Goal: Information Seeking & Learning: Learn about a topic

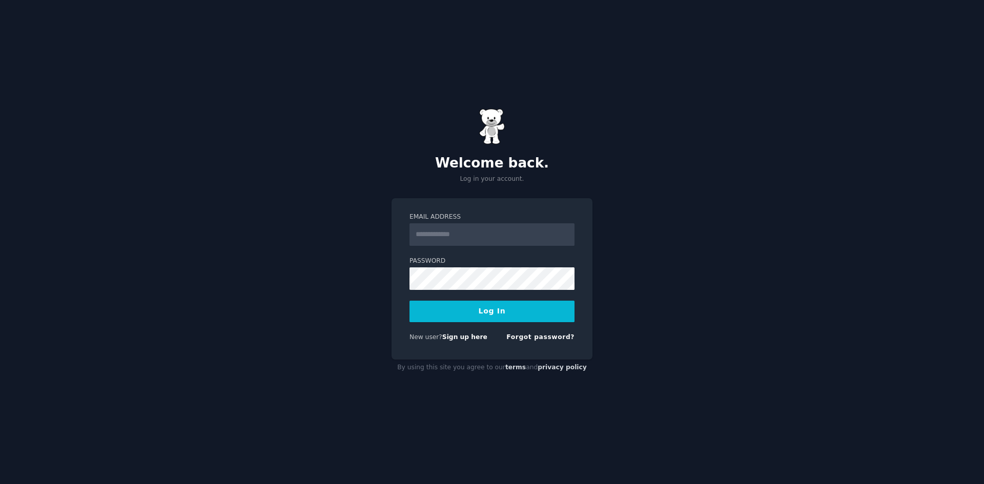
click at [498, 241] on input "Email Address" at bounding box center [491, 234] width 165 height 23
type input "**********"
click at [517, 316] on button "Log In" at bounding box center [491, 312] width 165 height 22
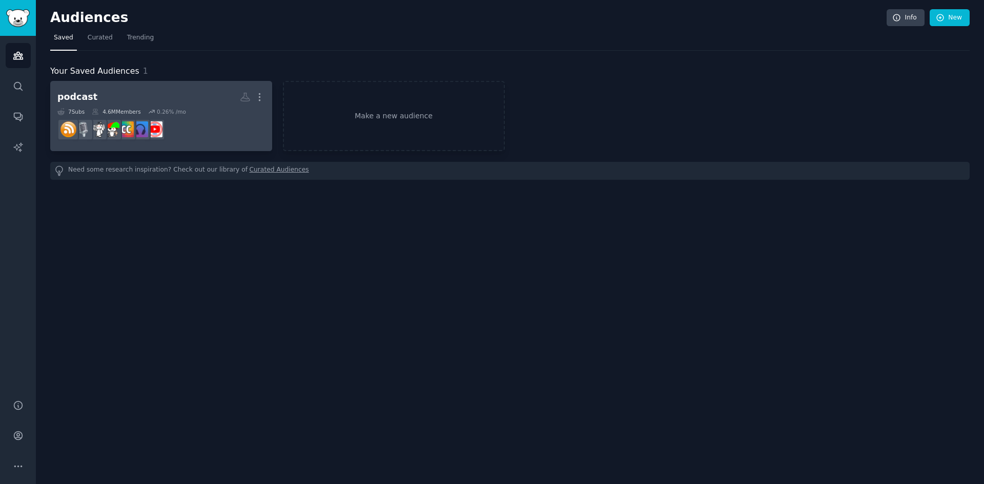
click at [171, 97] on h2 "podcast More" at bounding box center [160, 97] width 207 height 18
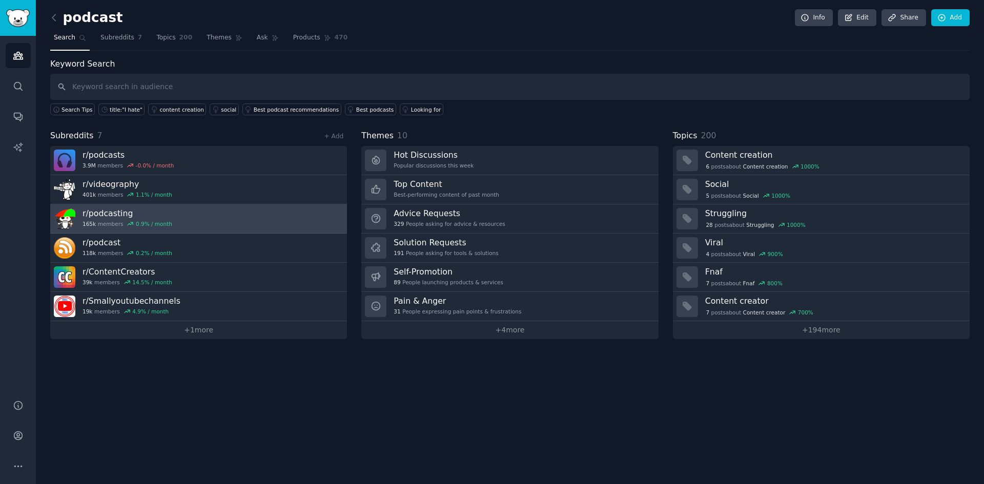
click at [251, 227] on link "r/ podcasting 165k members 0.9 % / month" at bounding box center [198, 218] width 297 height 29
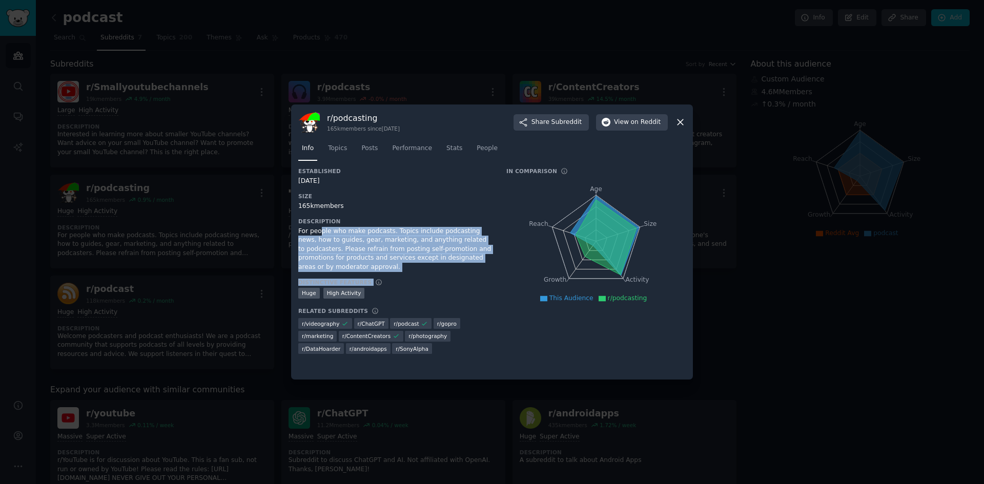
drag, startPoint x: 321, startPoint y: 233, endPoint x: 452, endPoint y: 265, distance: 135.2
click at [452, 265] on div "Established [DATE] Size 165k members Description For people who make podcasts. …" at bounding box center [395, 265] width 194 height 194
click at [453, 259] on div "For people who make podcasts. Topics include podcasting news, how to guides, ge…" at bounding box center [395, 249] width 194 height 45
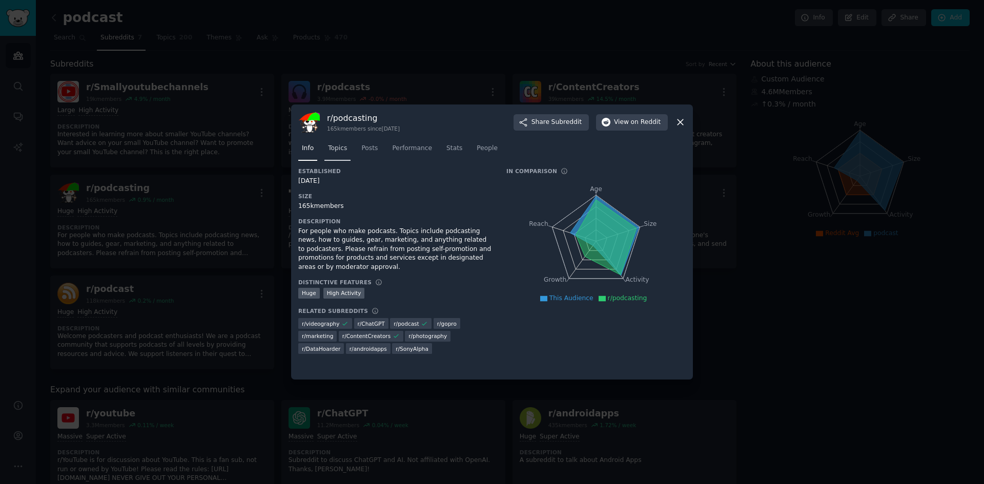
click at [333, 152] on span "Topics" at bounding box center [337, 148] width 19 height 9
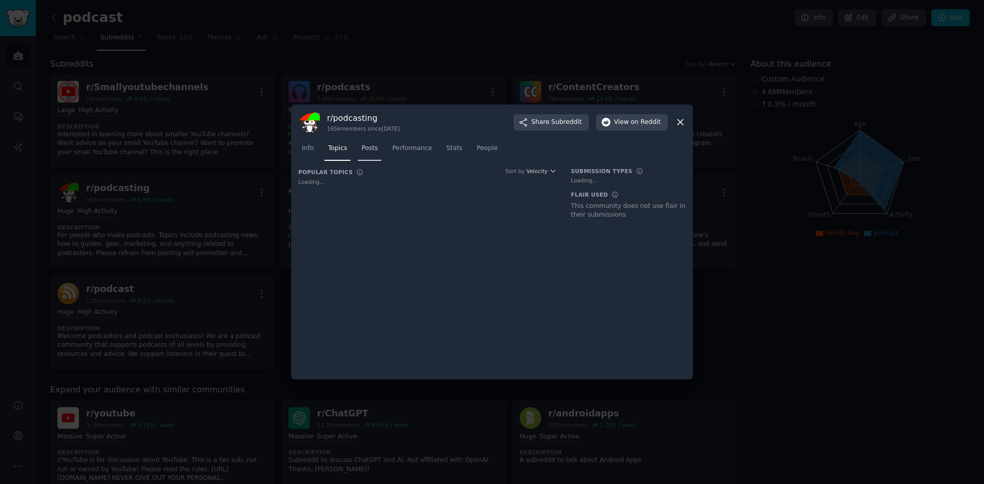
click at [369, 152] on span "Posts" at bounding box center [369, 148] width 16 height 9
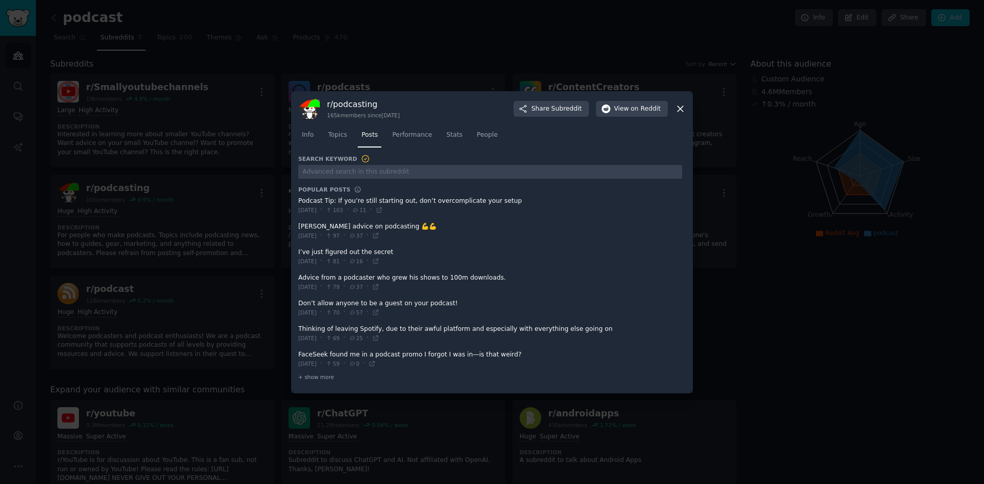
drag, startPoint x: 338, startPoint y: 200, endPoint x: 453, endPoint y: 201, distance: 115.3
click at [449, 201] on span at bounding box center [490, 205] width 384 height 25
click at [477, 202] on span at bounding box center [490, 205] width 384 height 25
click at [348, 226] on span at bounding box center [490, 231] width 384 height 25
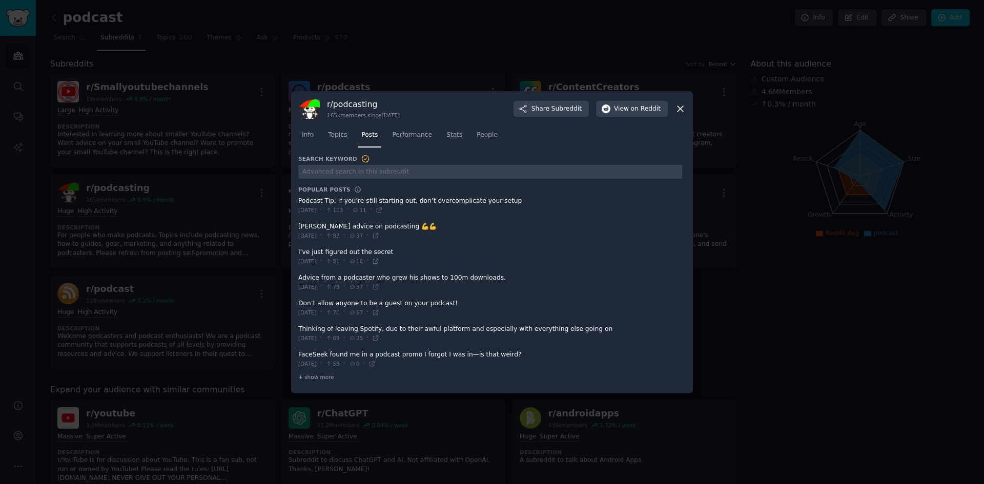
click at [348, 226] on span at bounding box center [490, 231] width 384 height 25
click at [351, 254] on span at bounding box center [490, 256] width 384 height 25
click at [363, 260] on span "16" at bounding box center [356, 261] width 14 height 7
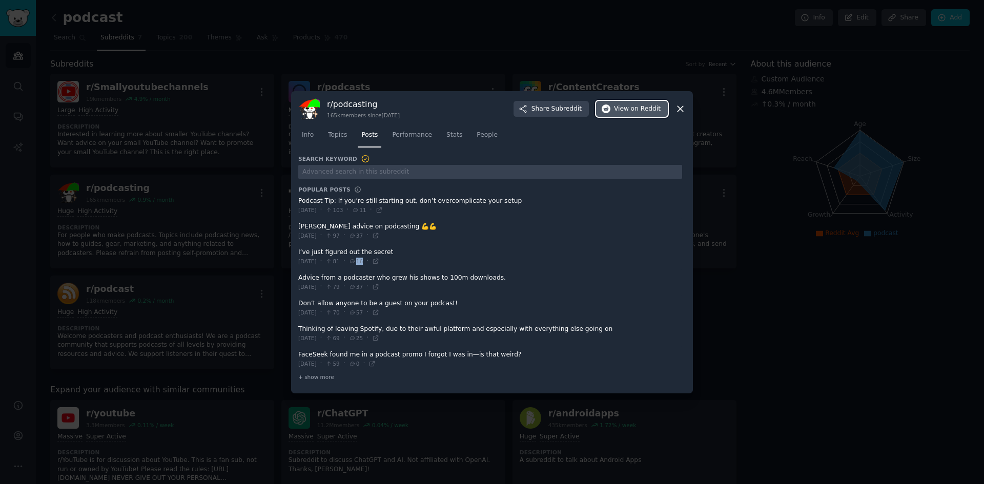
click at [630, 111] on span "View on Reddit" at bounding box center [637, 109] width 47 height 9
